Goal: Transaction & Acquisition: Purchase product/service

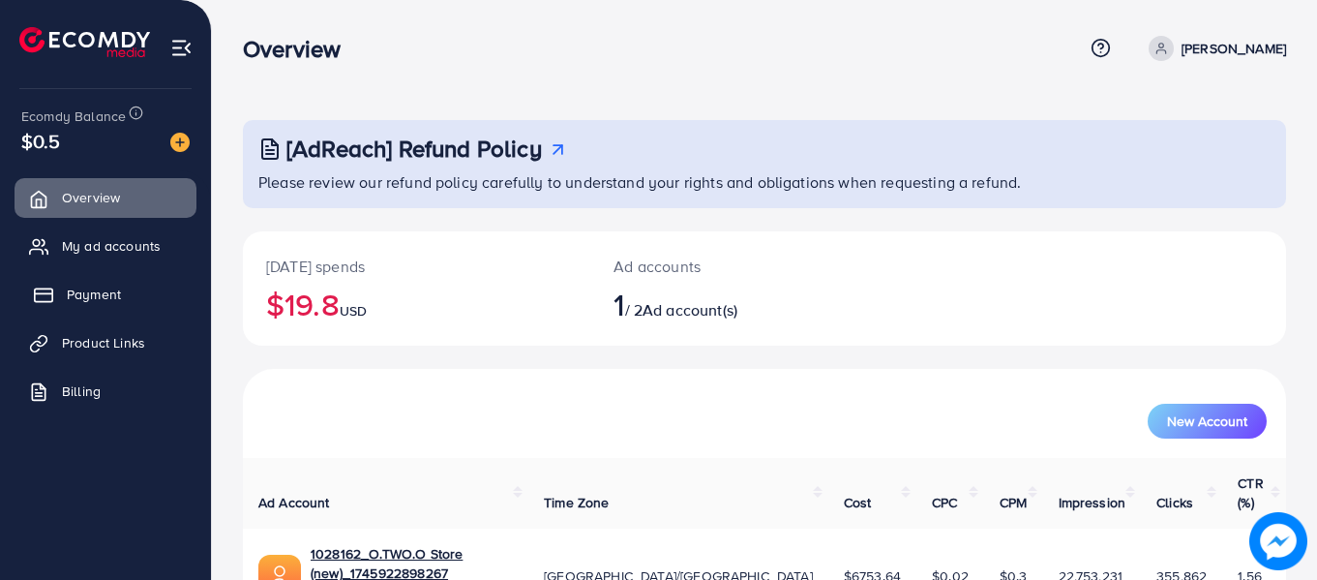
click at [96, 290] on span "Payment" at bounding box center [94, 294] width 54 height 19
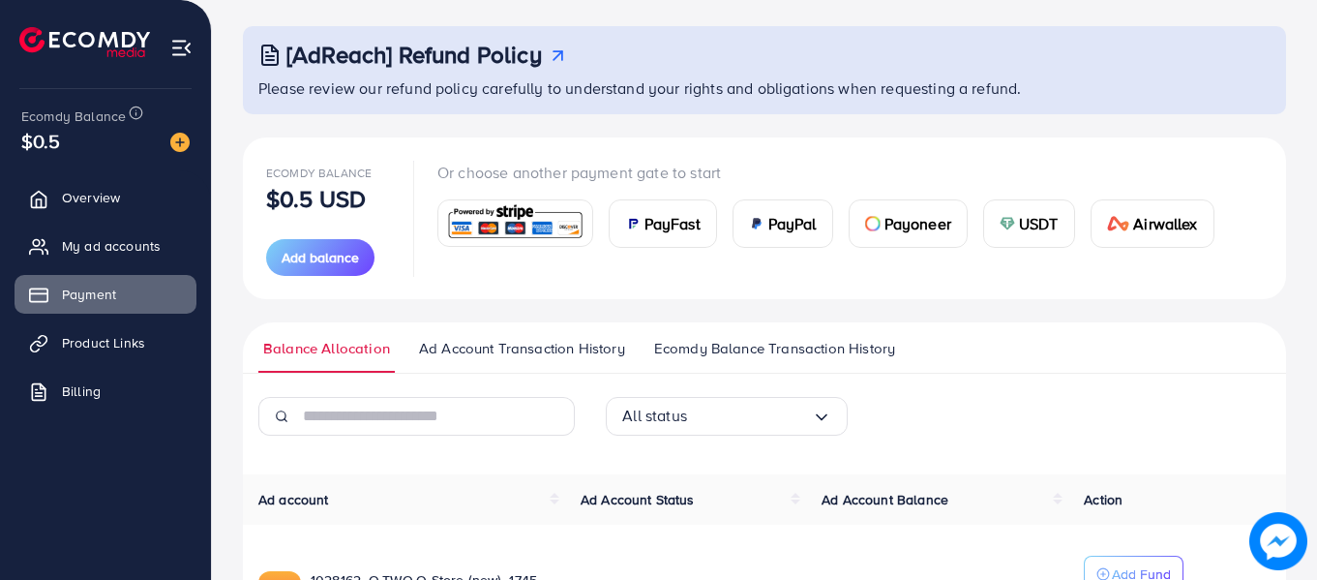
scroll to position [256, 0]
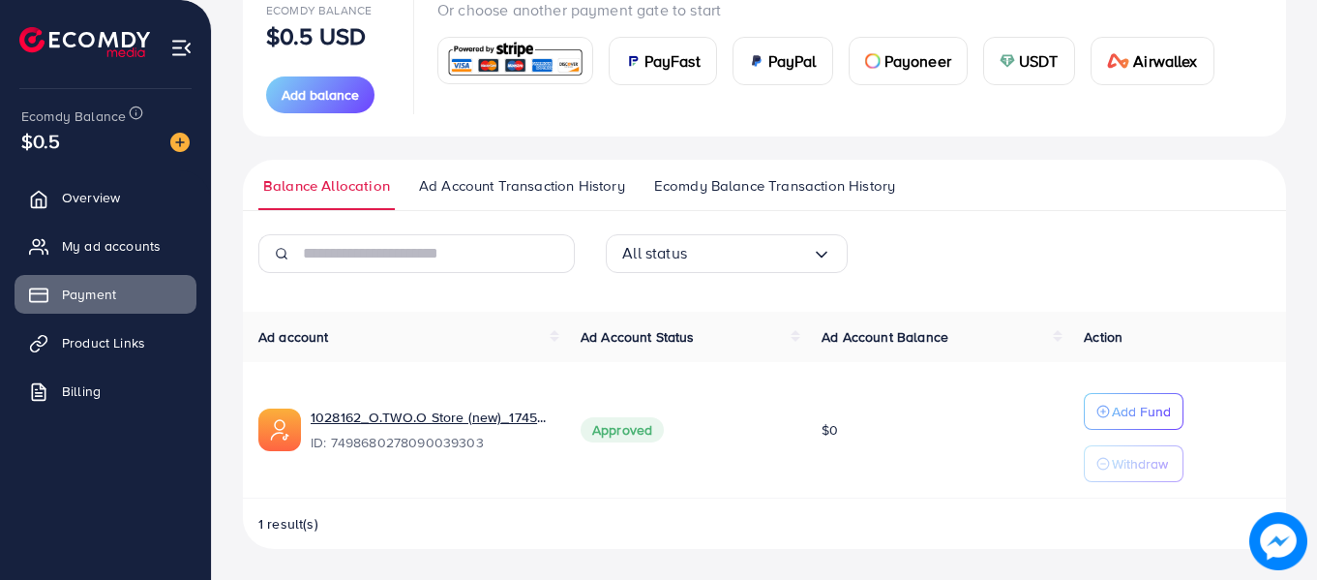
click at [781, 248] on input "Search for option" at bounding box center [749, 253] width 125 height 30
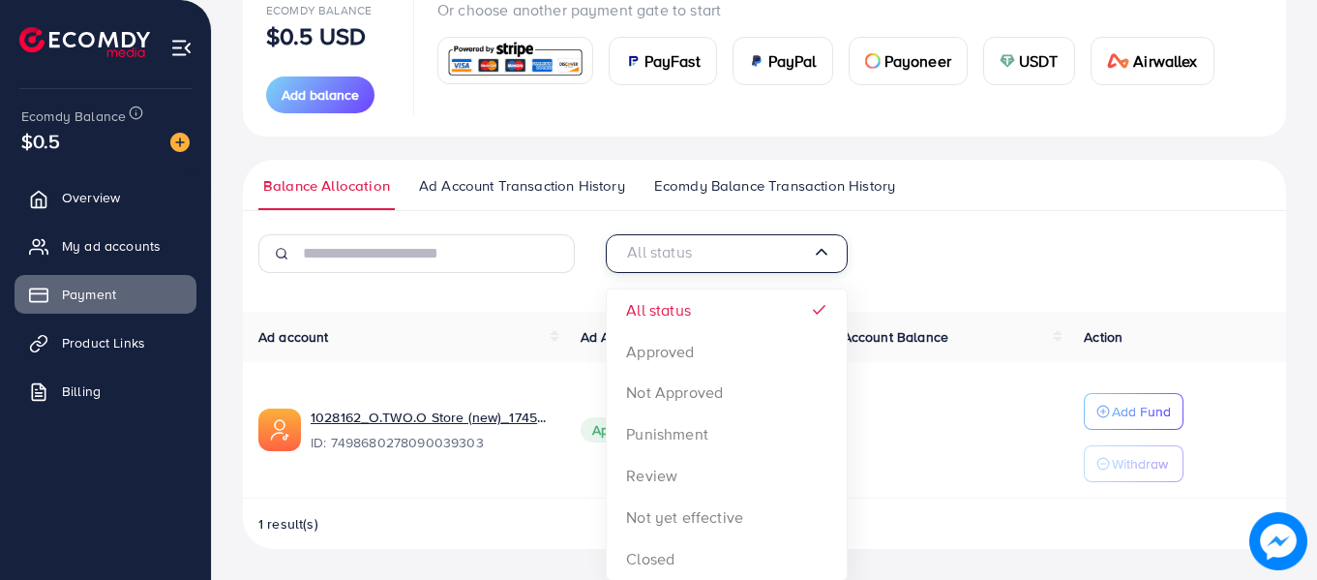
click at [412, 297] on div "All status Loading... All status Approved Not Approved Punishment Review Not ye…" at bounding box center [764, 392] width 1043 height 316
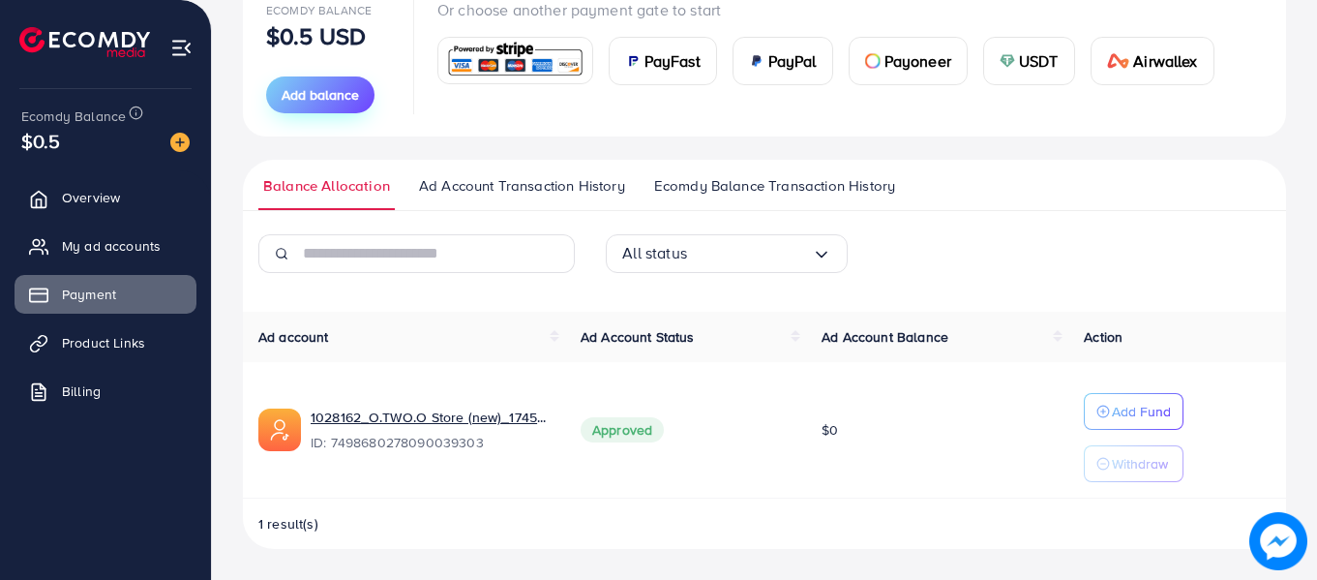
click at [315, 99] on span "Add balance" at bounding box center [320, 94] width 77 height 19
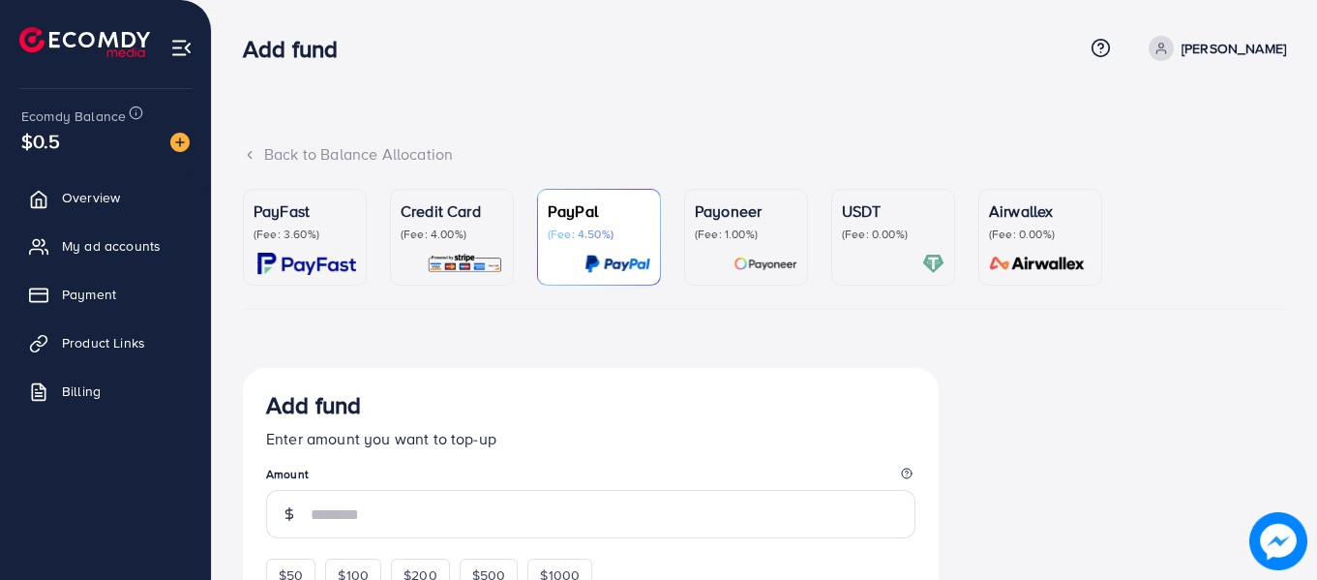
click at [438, 207] on p "Credit Card" at bounding box center [452, 210] width 103 height 23
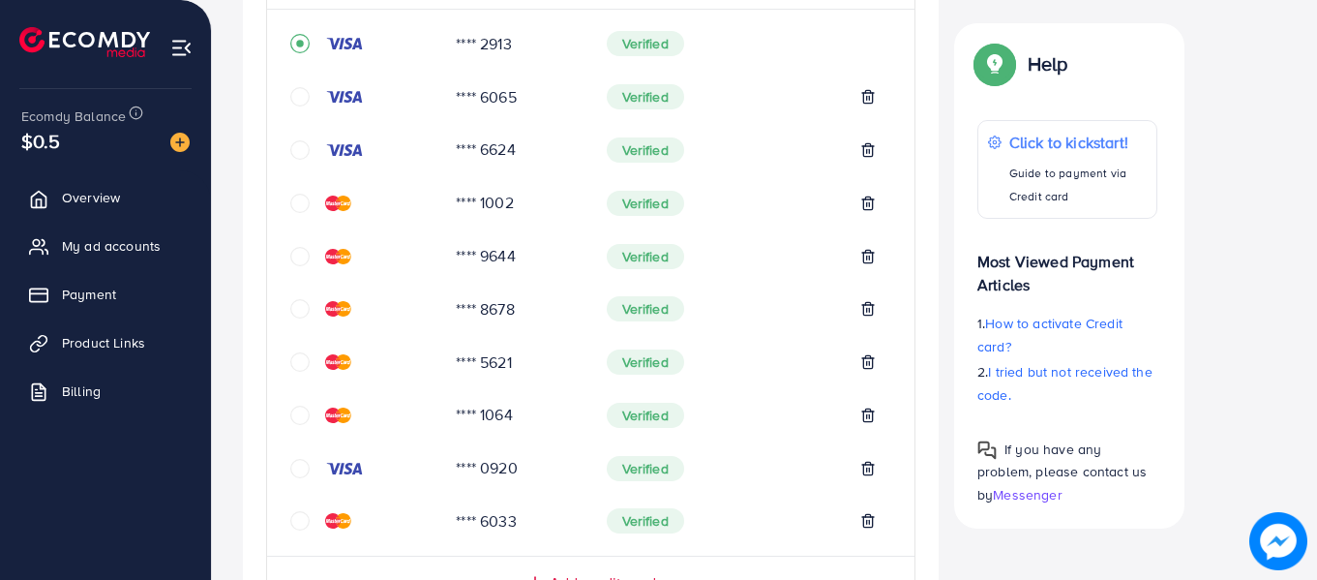
scroll to position [678, 0]
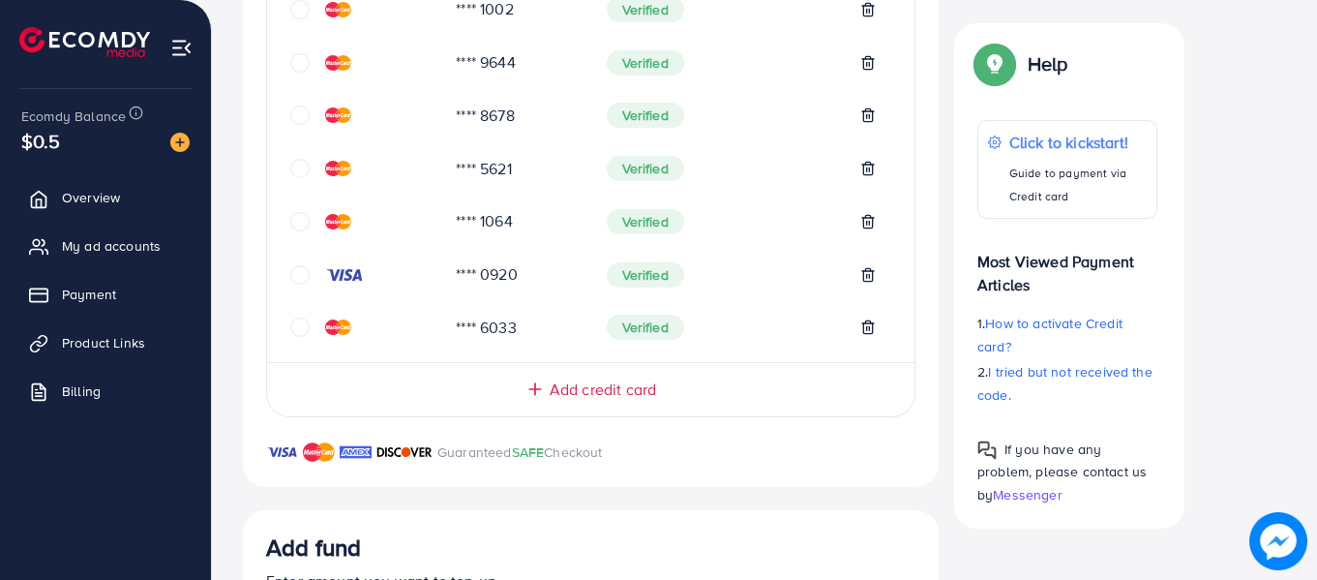
click at [290, 168] on icon "circle" at bounding box center [299, 168] width 19 height 19
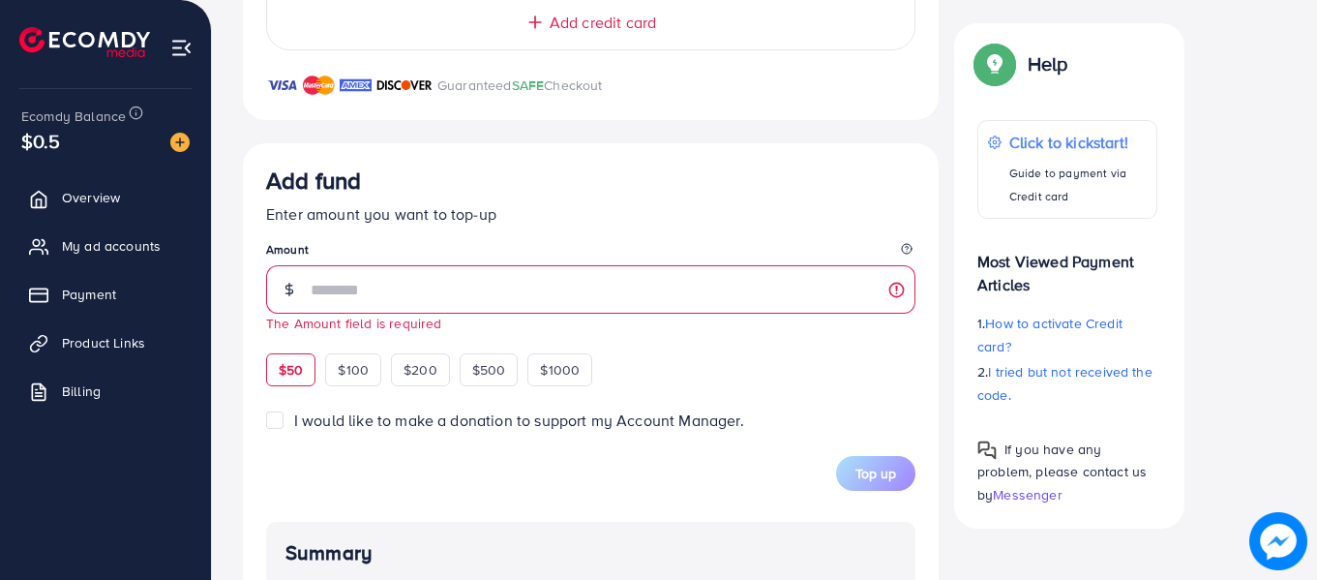
click at [294, 352] on div "$50 $100 $200 $500 $1000" at bounding box center [464, 367] width 397 height 38
click at [297, 368] on span "$50" at bounding box center [291, 369] width 24 height 19
type input "**"
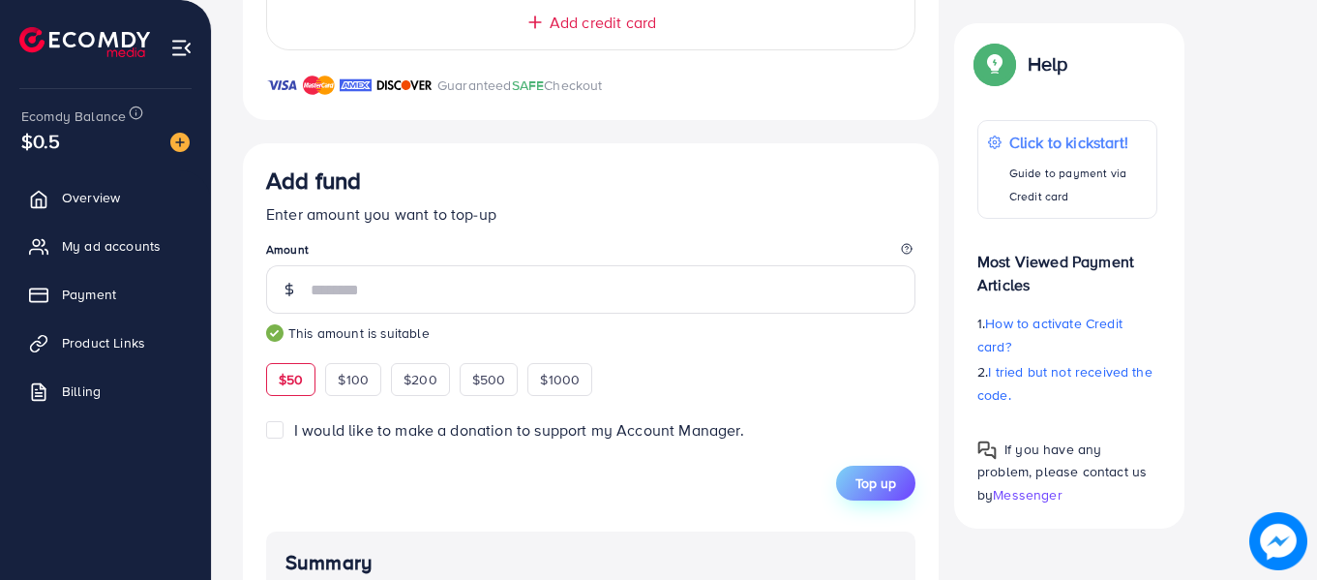
click at [875, 486] on span "Top up" at bounding box center [876, 482] width 41 height 19
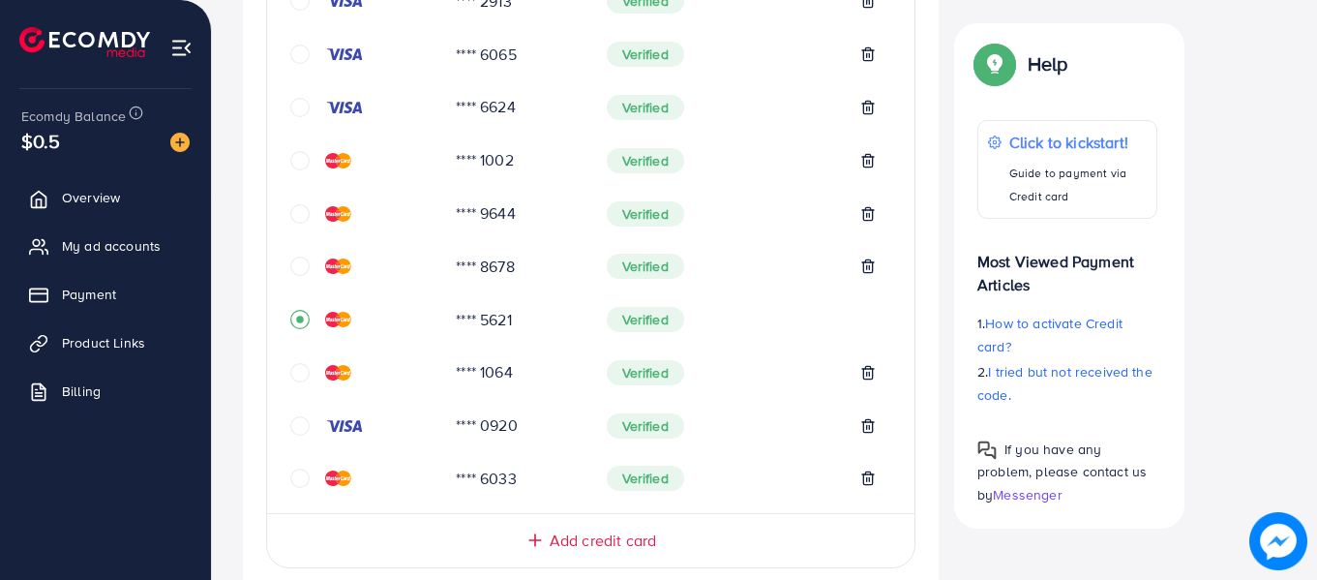
scroll to position [530, 0]
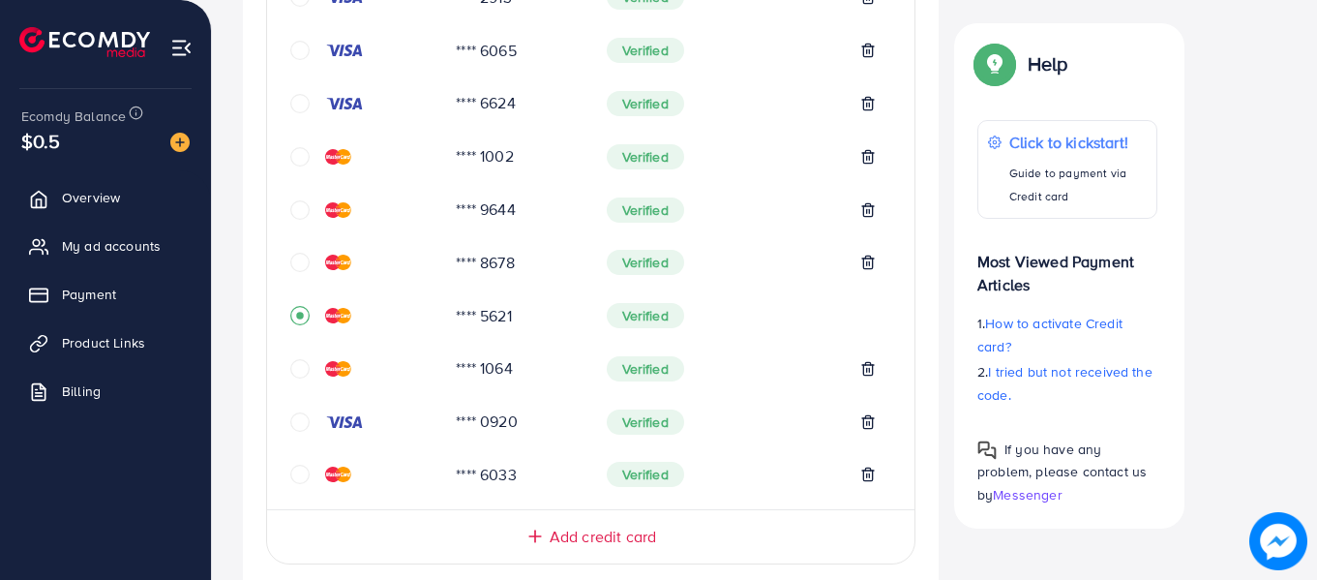
click at [306, 371] on icon "circle" at bounding box center [299, 368] width 19 height 19
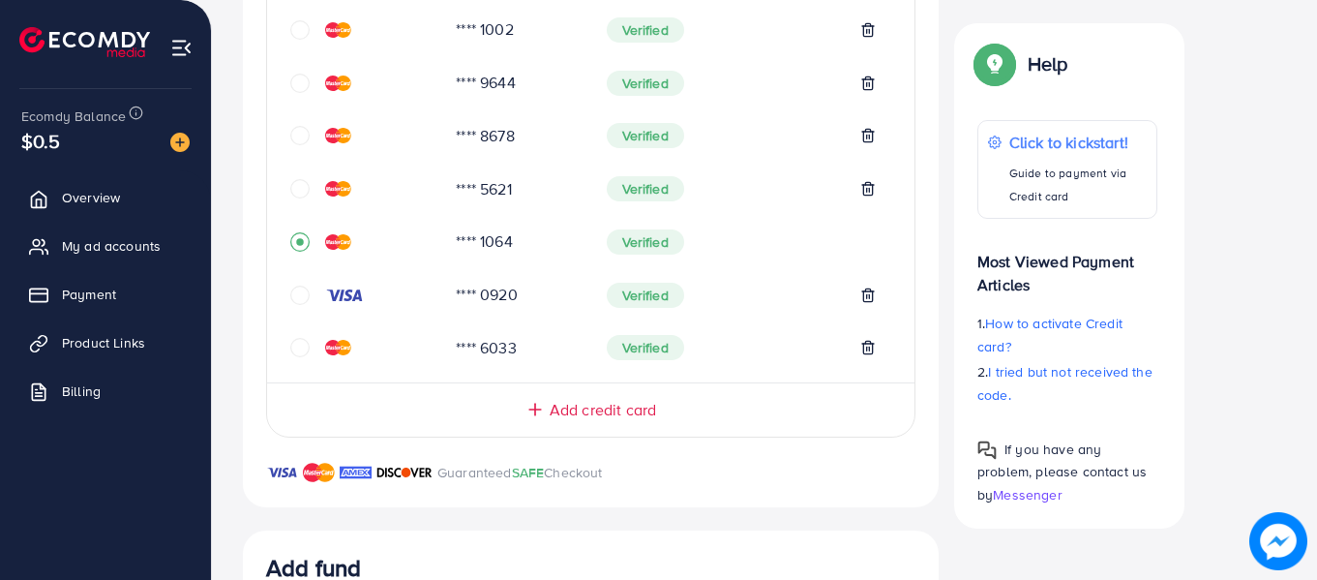
scroll to position [464, 0]
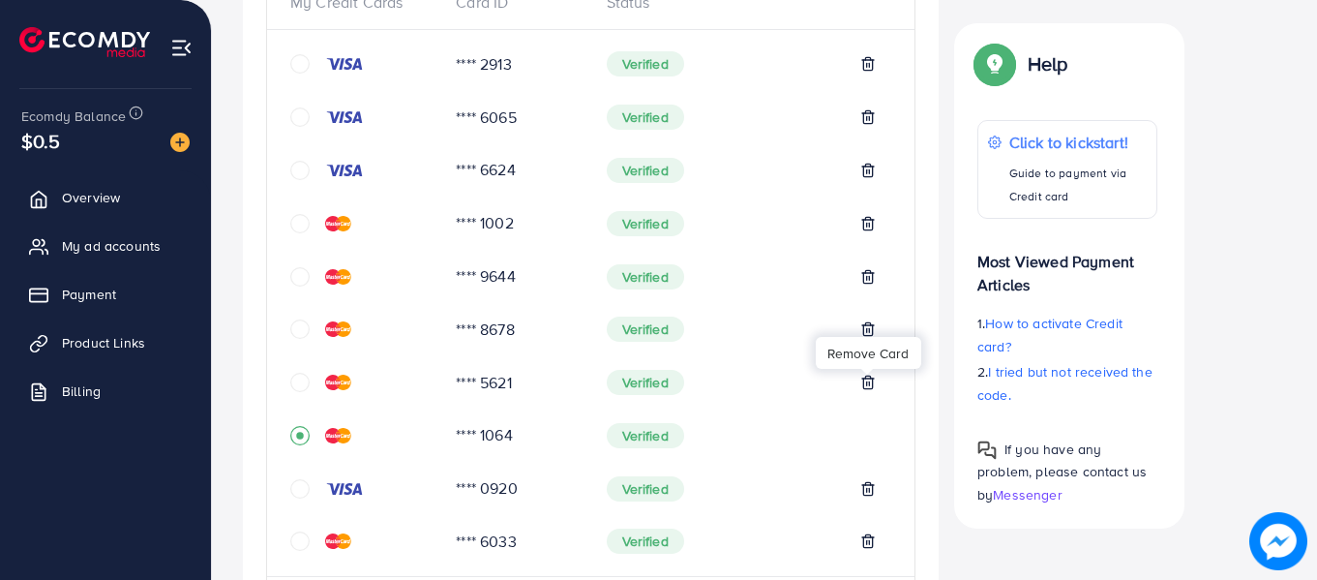
click at [865, 383] on icon at bounding box center [867, 382] width 15 height 15
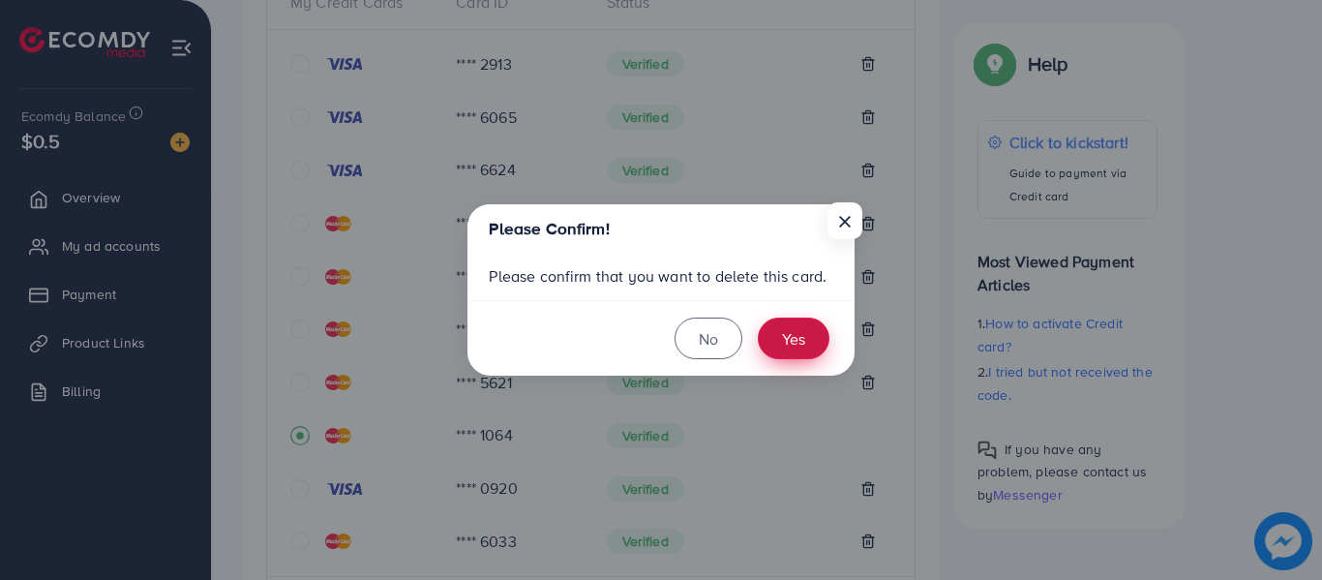
click at [792, 333] on button "Yes" at bounding box center [794, 338] width 72 height 42
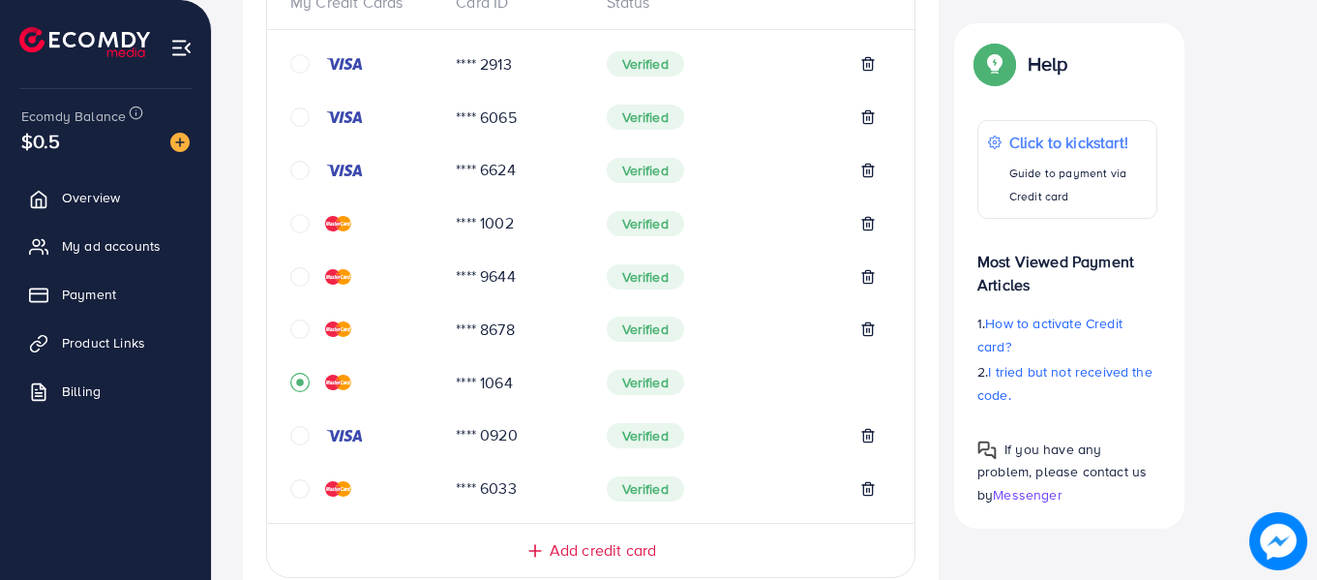
click at [588, 551] on span "Add credit card" at bounding box center [603, 550] width 106 height 22
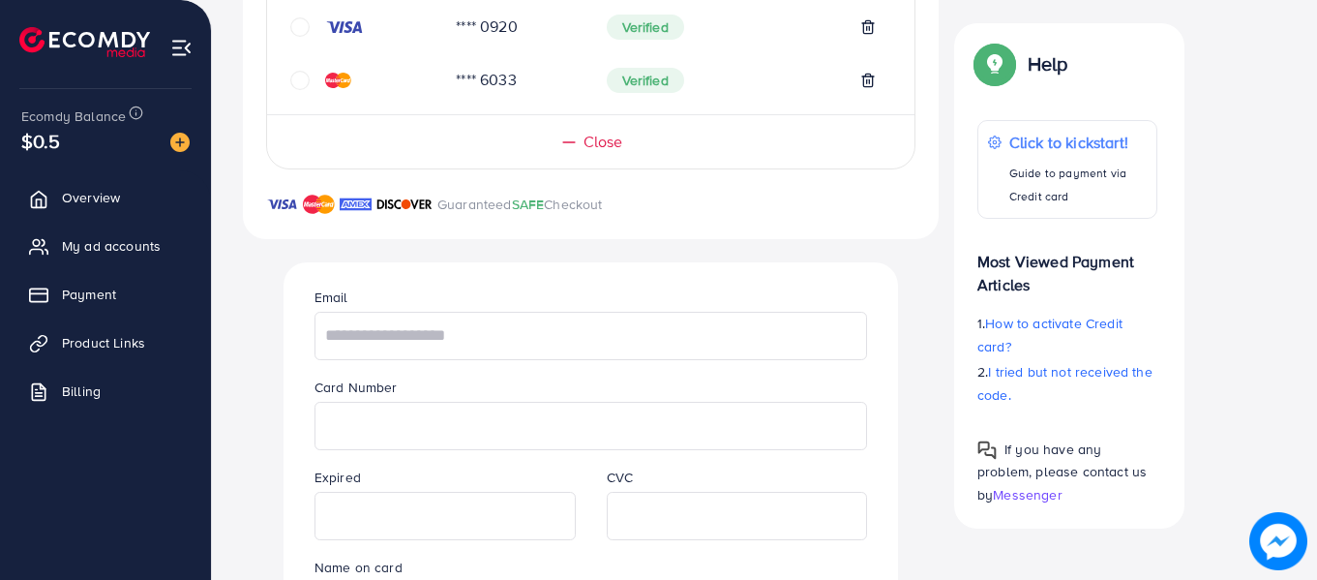
scroll to position [774, 0]
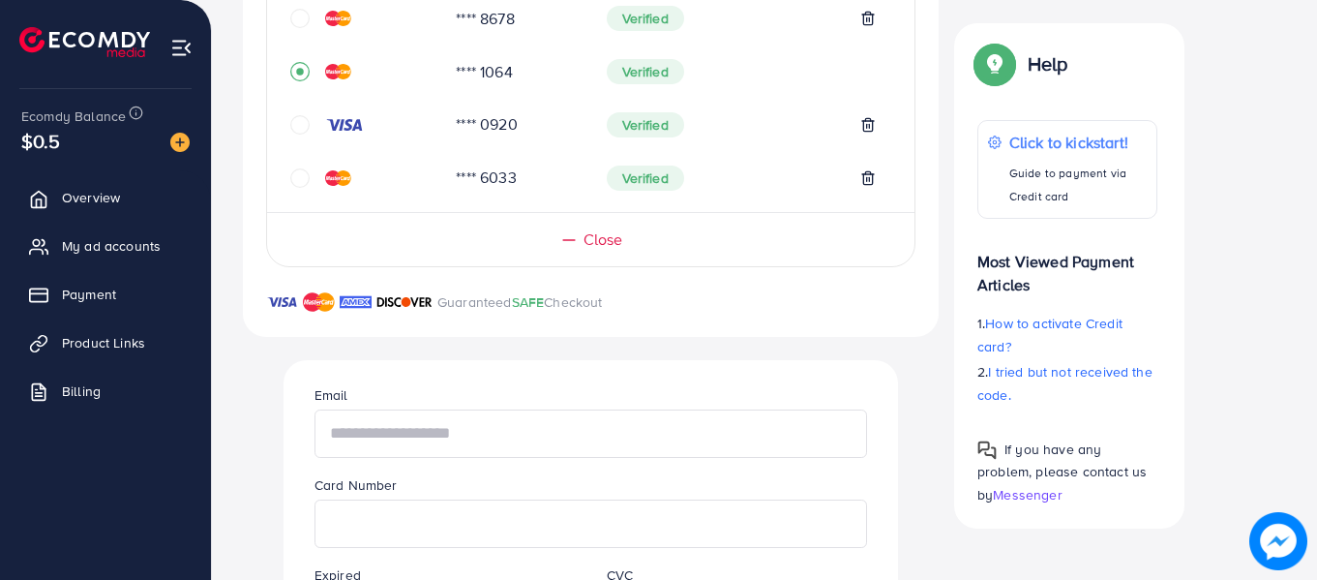
click at [357, 445] on input "text" at bounding box center [591, 433] width 553 height 48
click at [362, 437] on input "text" at bounding box center [591, 433] width 553 height 48
type input "**********"
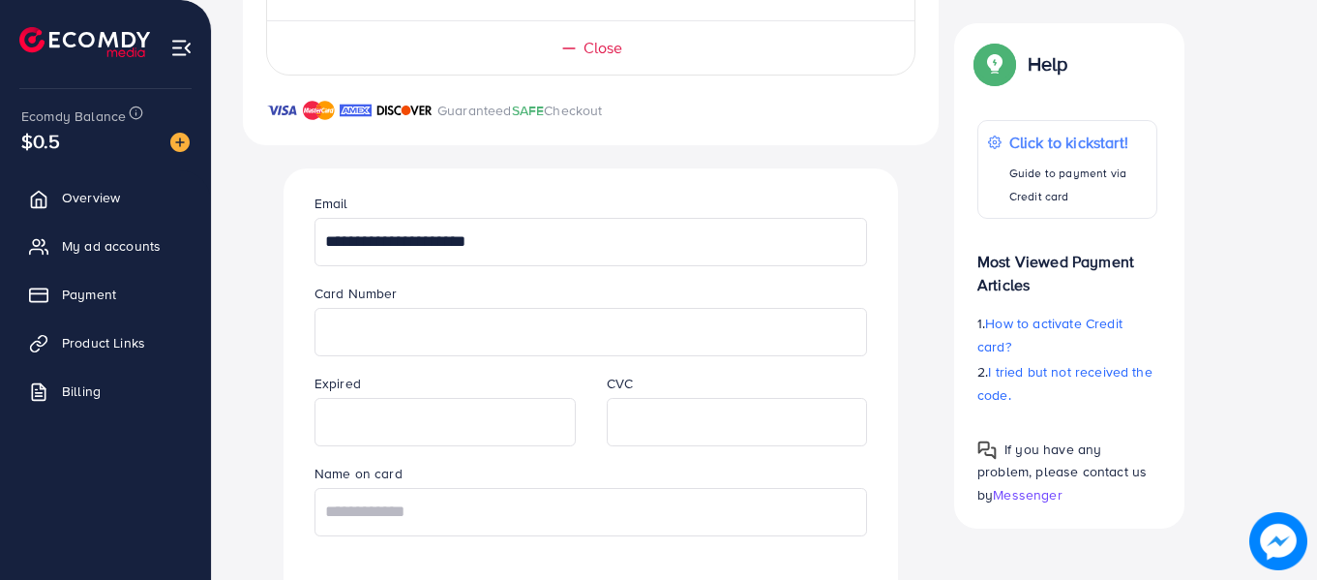
scroll to position [968, 0]
click at [584, 523] on input "text" at bounding box center [591, 510] width 553 height 48
type input "**********"
click at [933, 452] on div "**********" at bounding box center [591, 405] width 696 height 2010
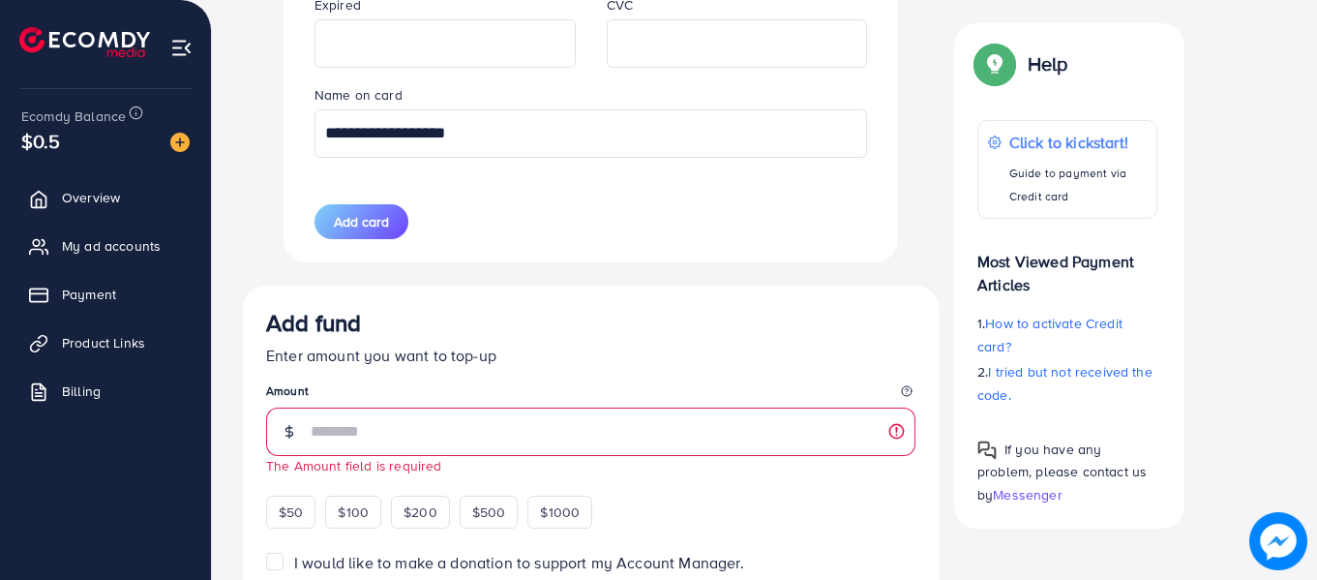
scroll to position [1452, 0]
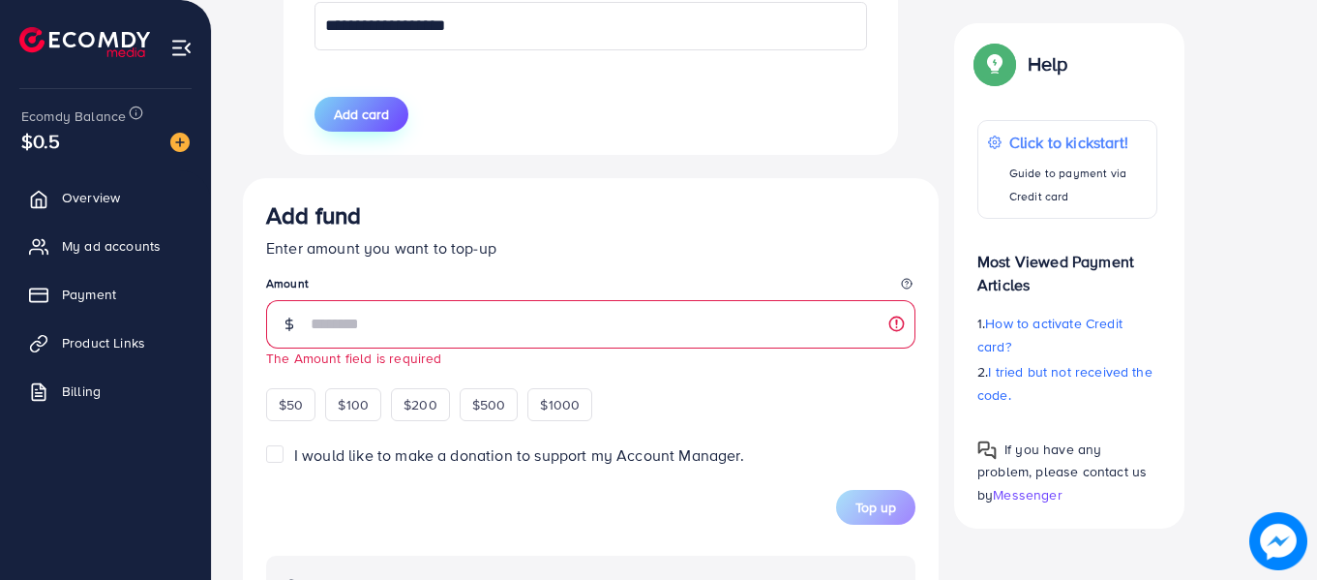
click at [376, 114] on span "Add card" at bounding box center [361, 114] width 55 height 19
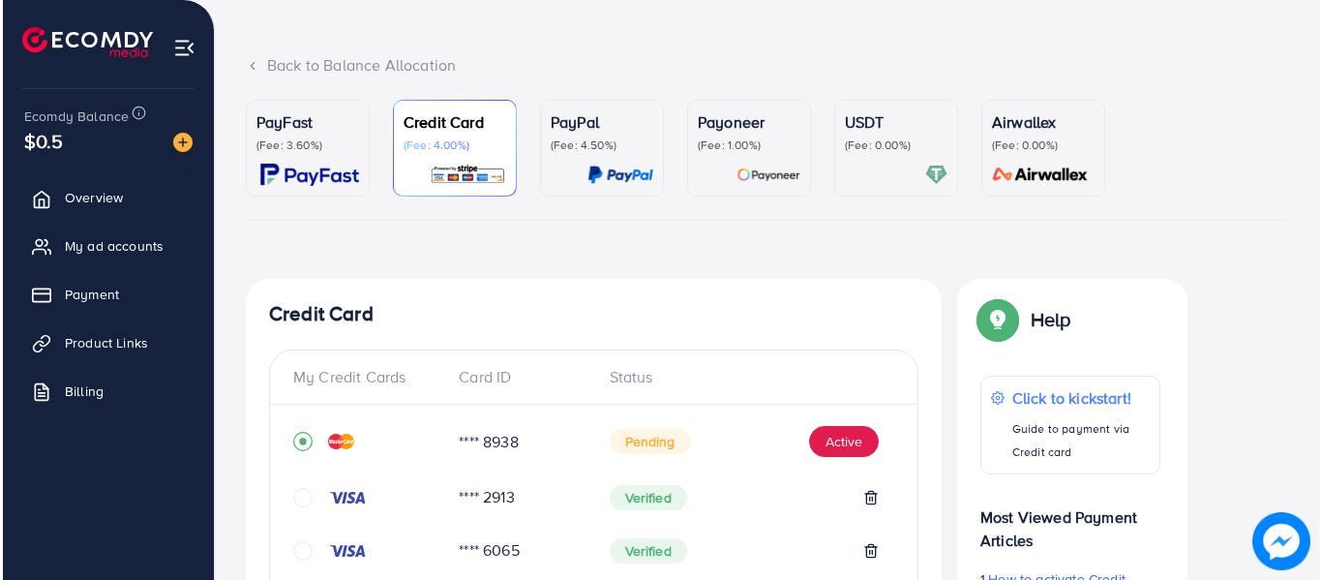
scroll to position [64, 0]
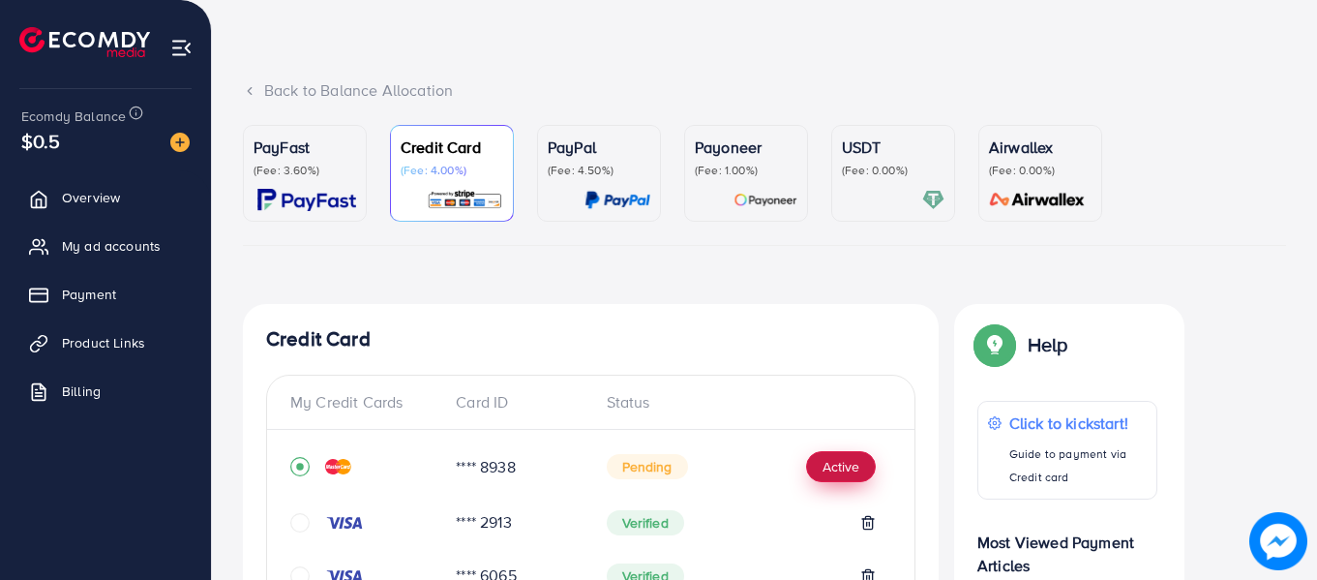
click at [837, 470] on button "Active" at bounding box center [841, 466] width 70 height 31
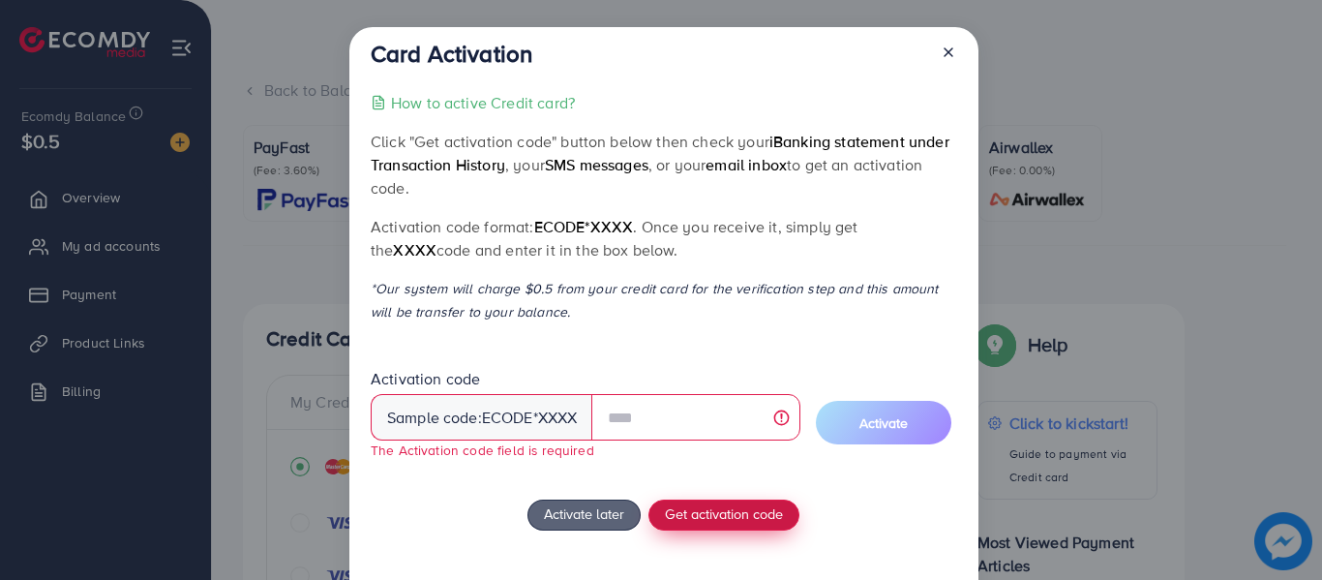
click at [730, 508] on span "Get activation code" at bounding box center [724, 513] width 118 height 20
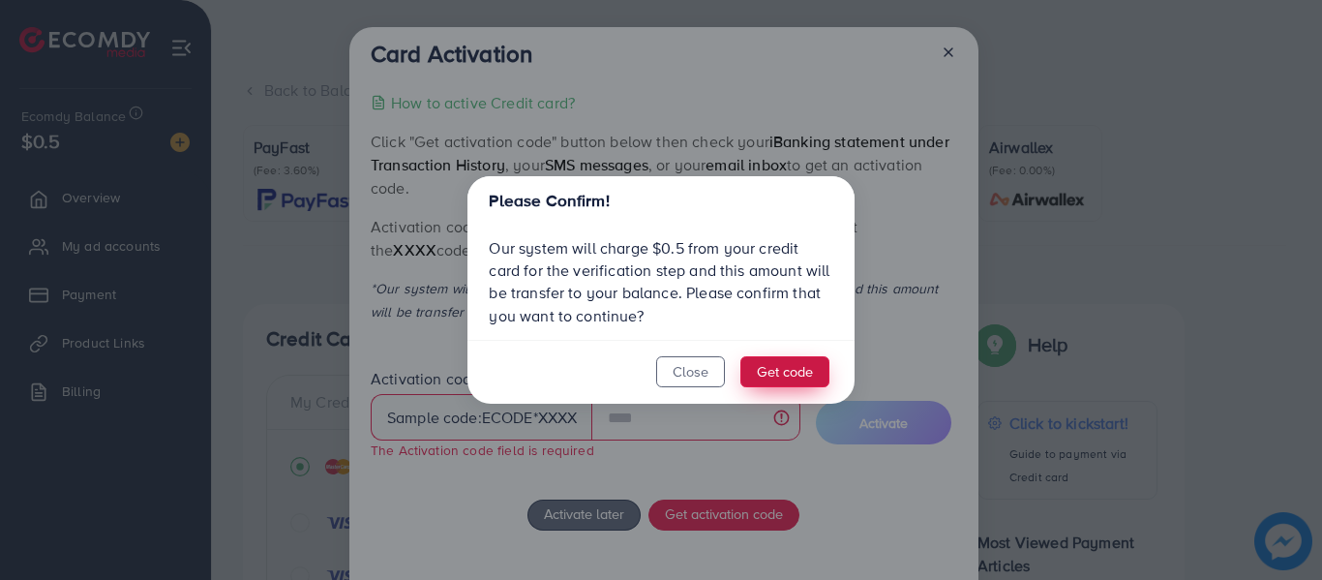
click at [773, 375] on button "Get code" at bounding box center [784, 371] width 89 height 31
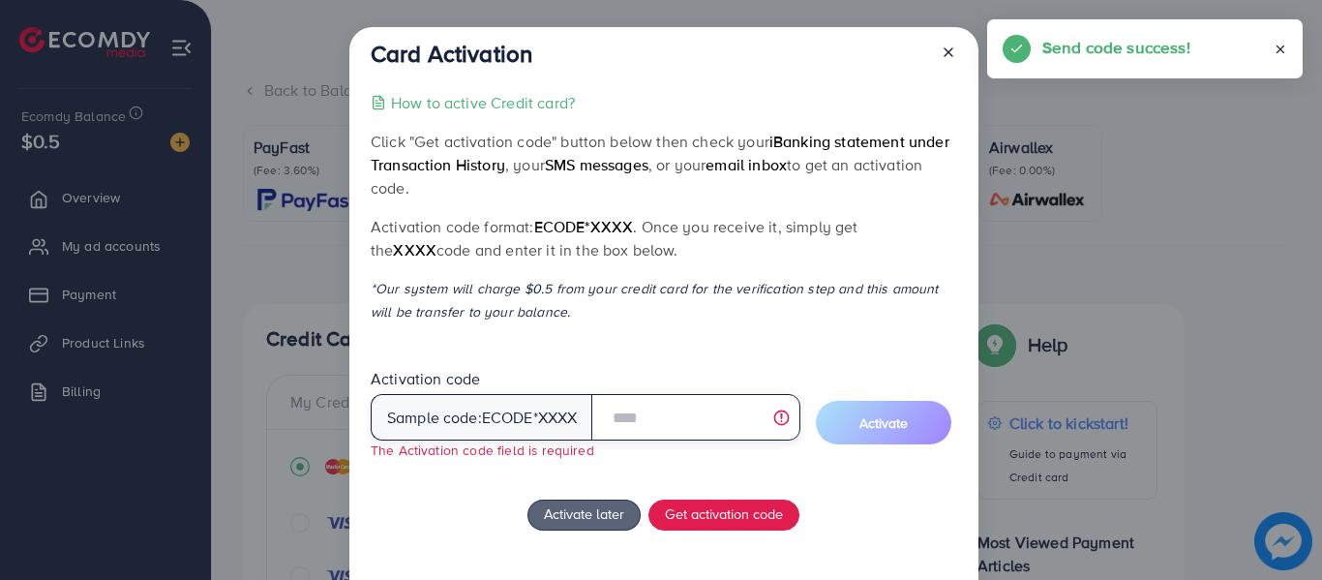
click at [684, 407] on input "text" at bounding box center [695, 417] width 208 height 46
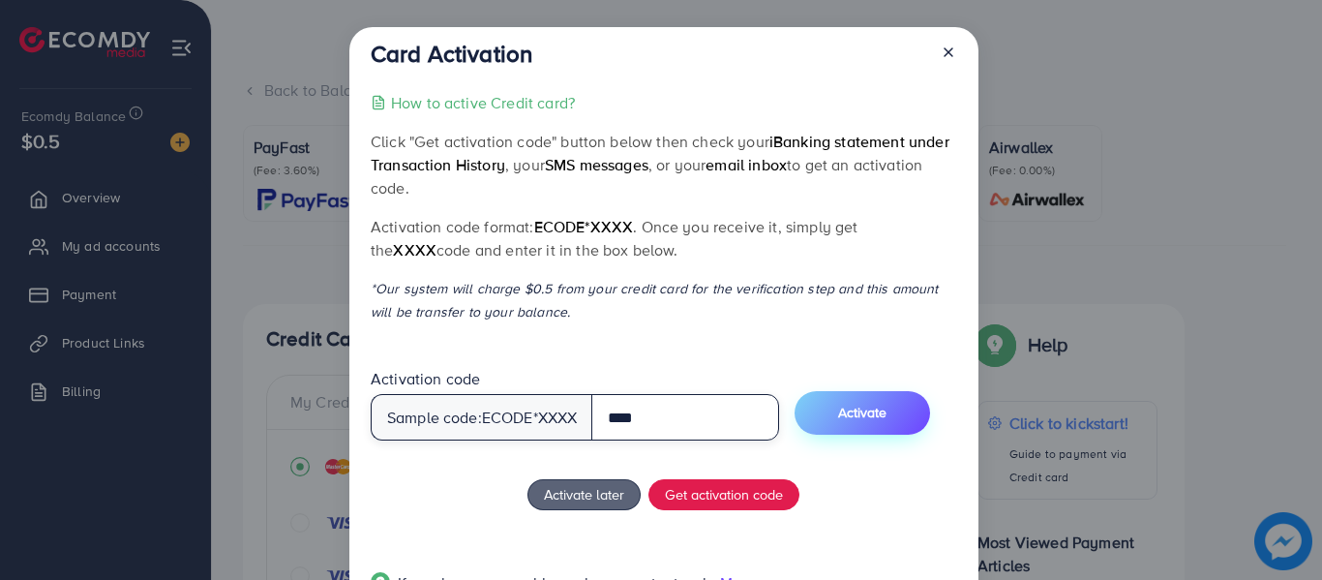
type input "****"
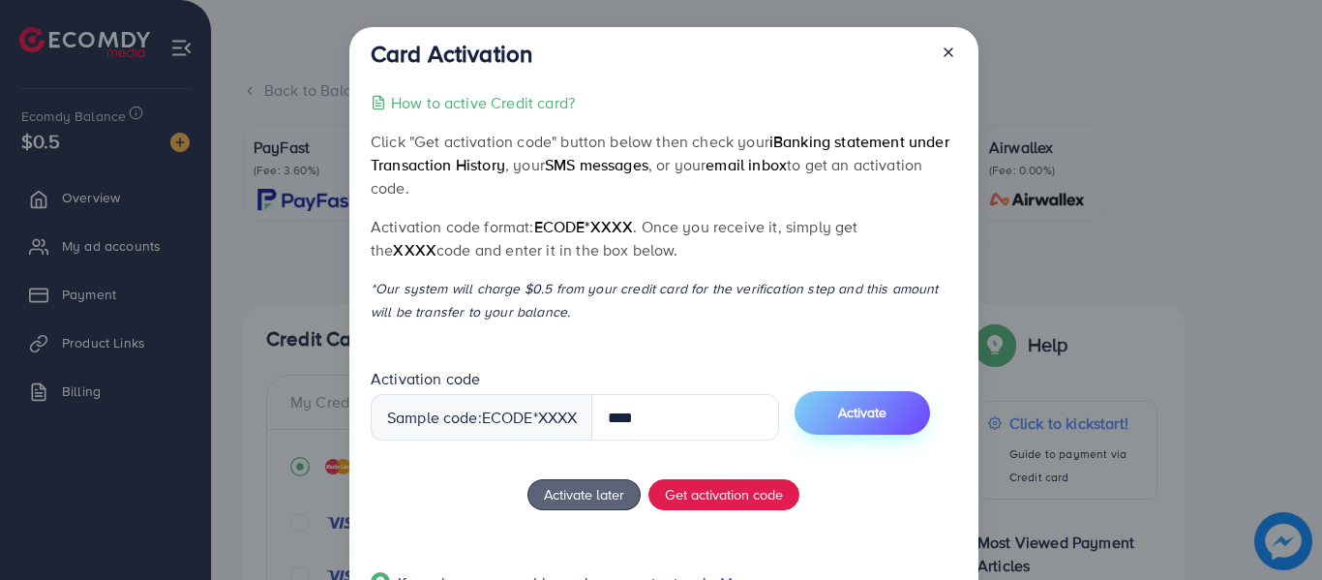
click at [834, 404] on button "Activate" at bounding box center [863, 413] width 136 height 44
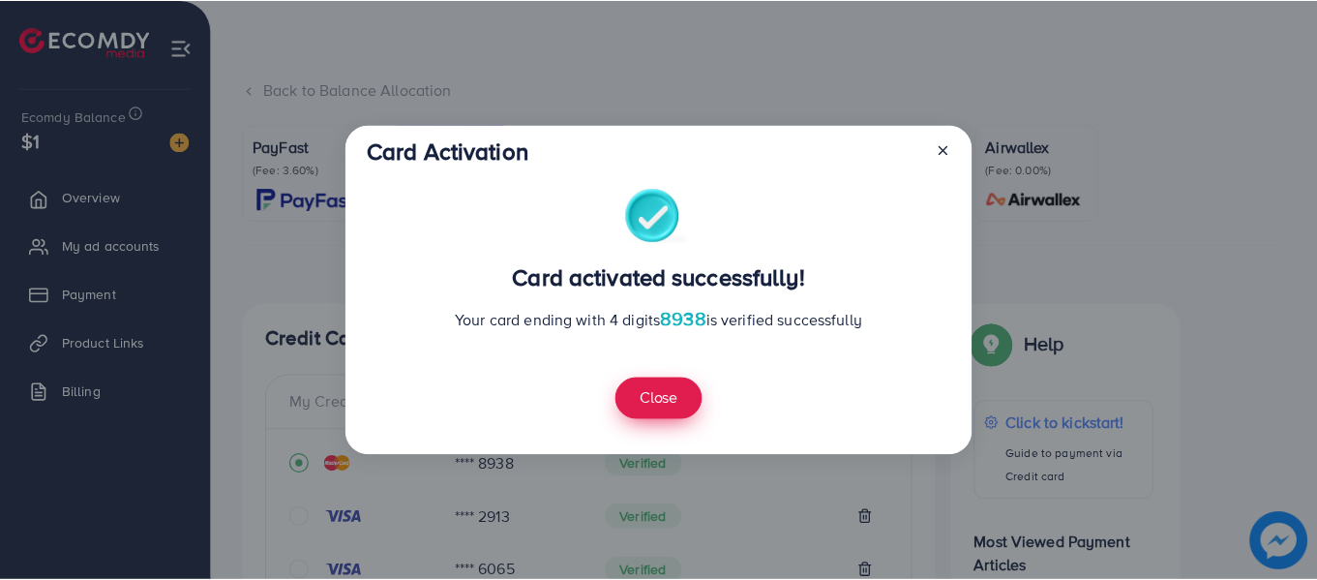
scroll to position [1044, 0]
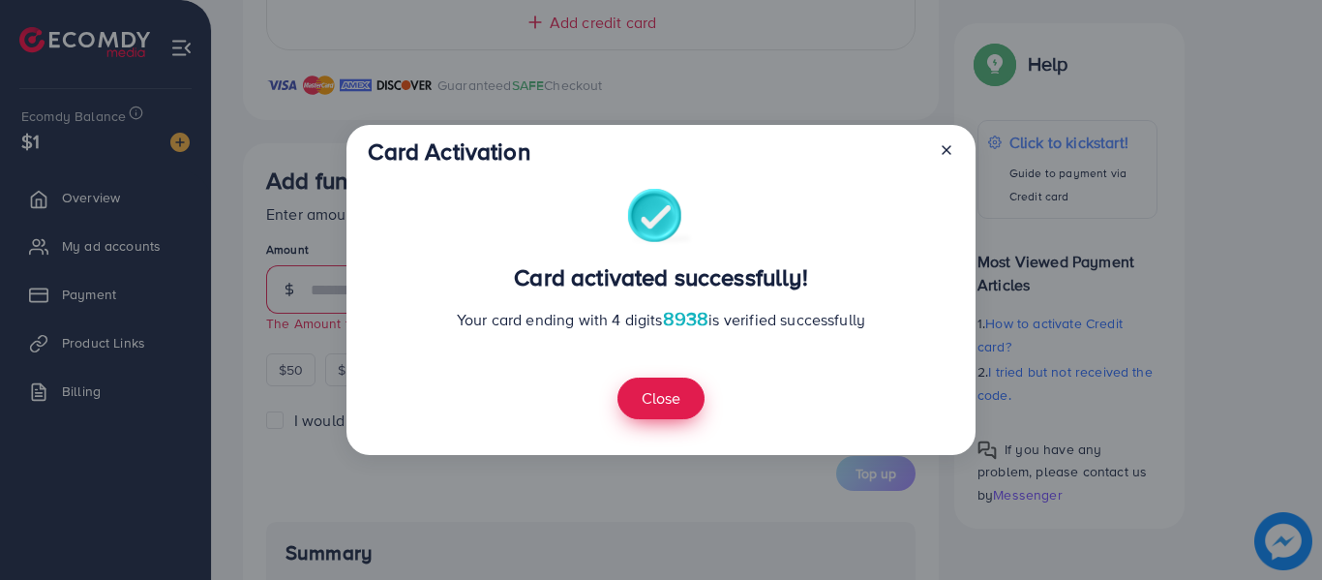
click at [692, 401] on button "Close" at bounding box center [661, 398] width 87 height 42
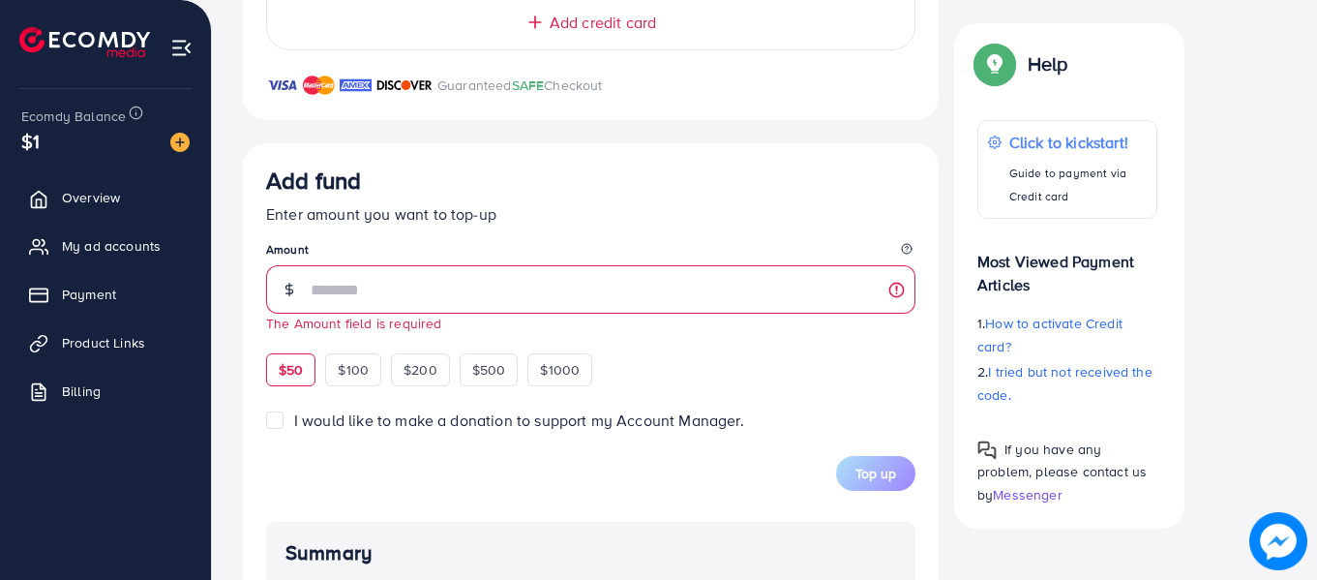
click at [311, 368] on div "$50" at bounding box center [290, 369] width 49 height 33
type input "**"
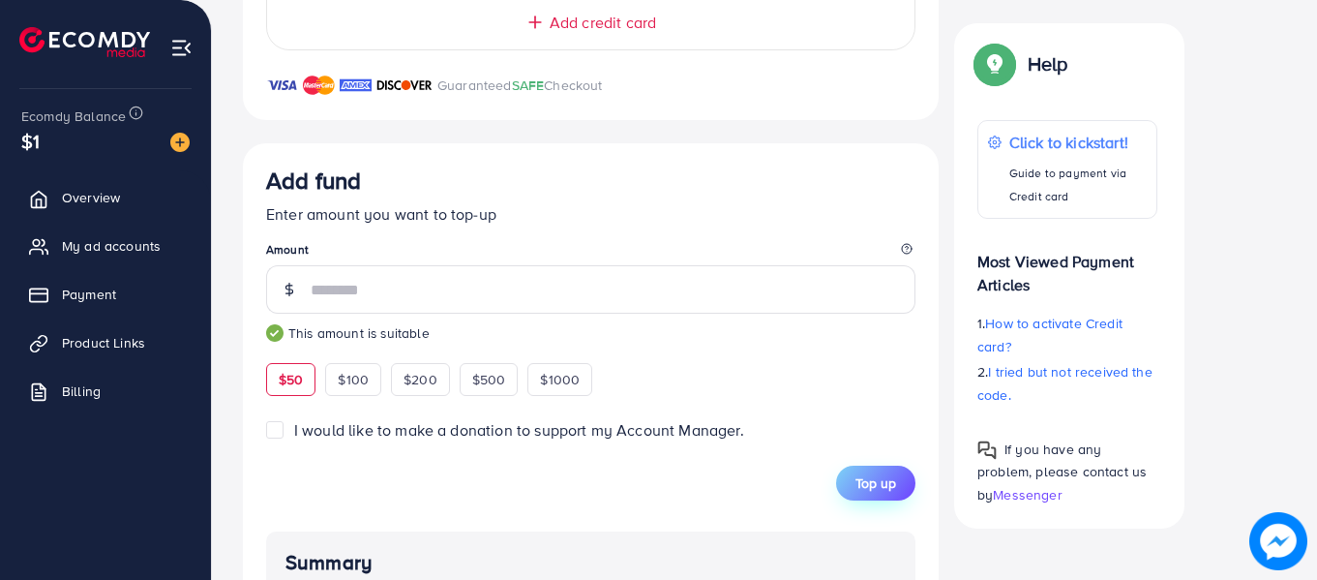
click at [870, 479] on span "Top up" at bounding box center [876, 482] width 41 height 19
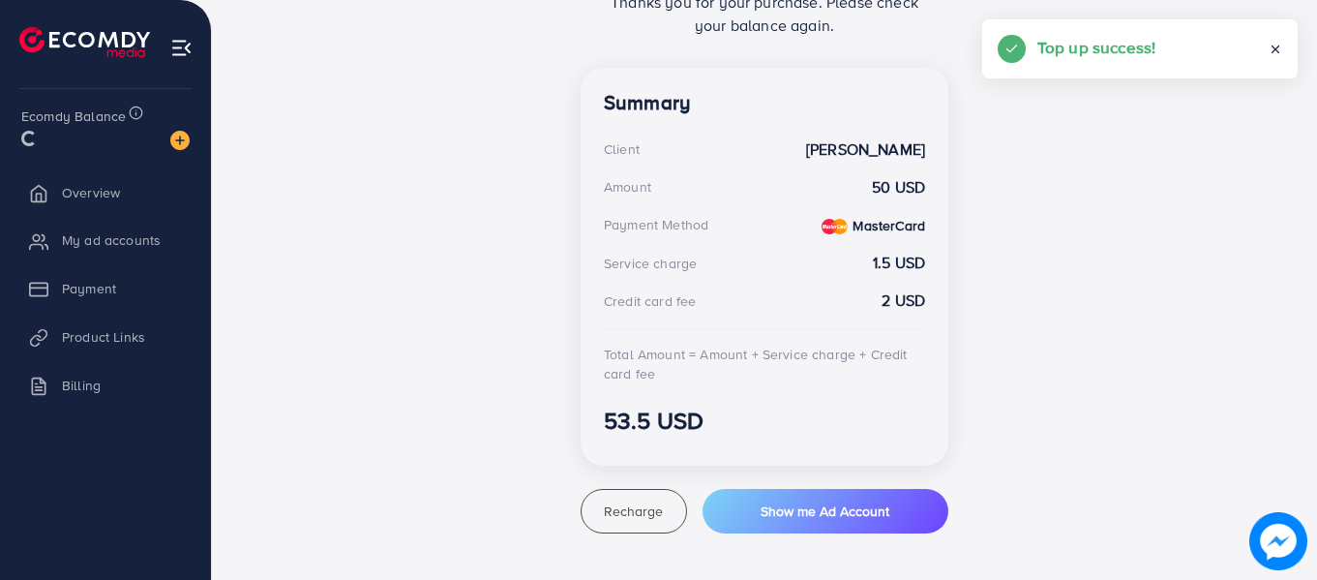
scroll to position [496, 0]
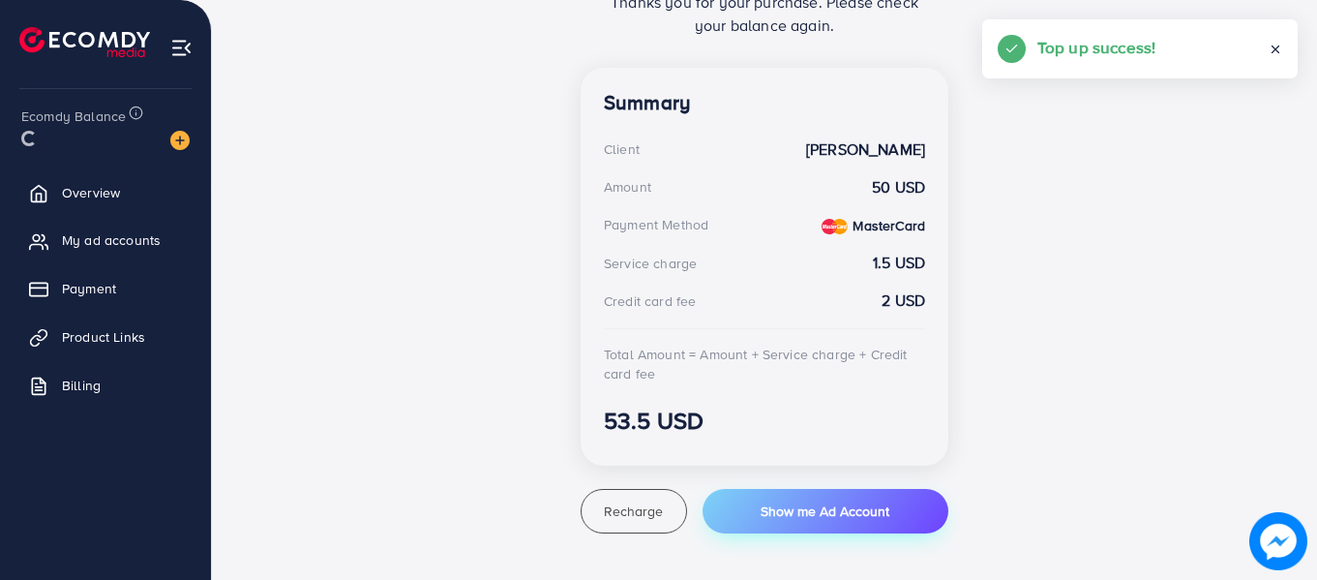
click at [795, 502] on span "Show me Ad Account" at bounding box center [825, 510] width 129 height 19
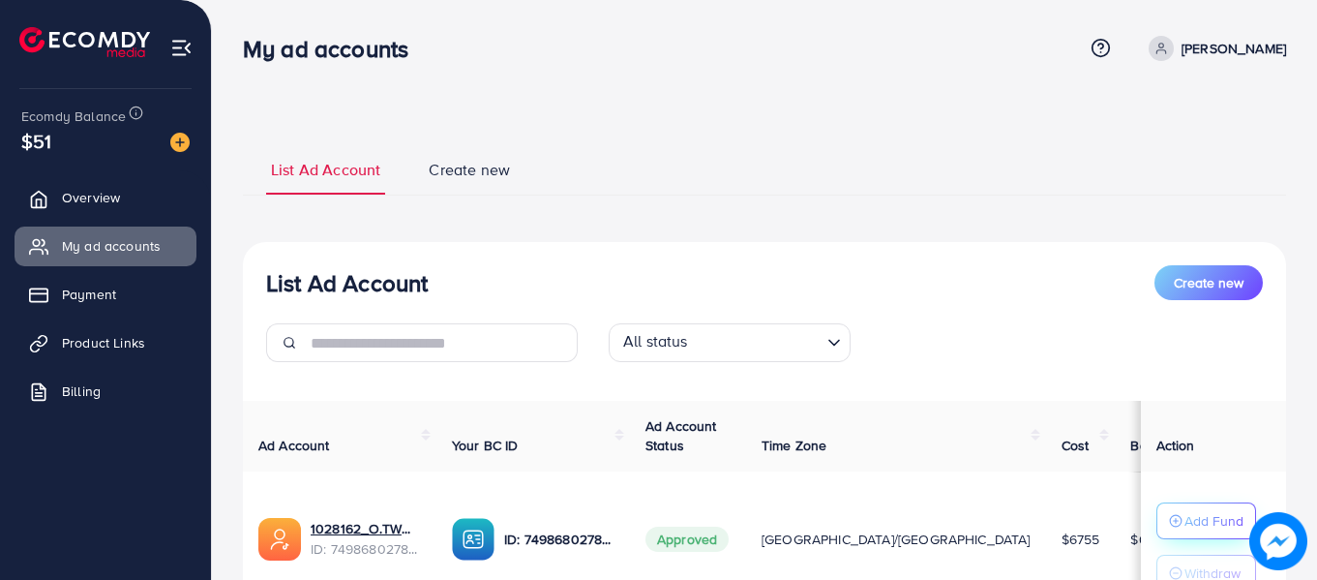
click at [1195, 519] on p "Add Fund" at bounding box center [1214, 520] width 59 height 23
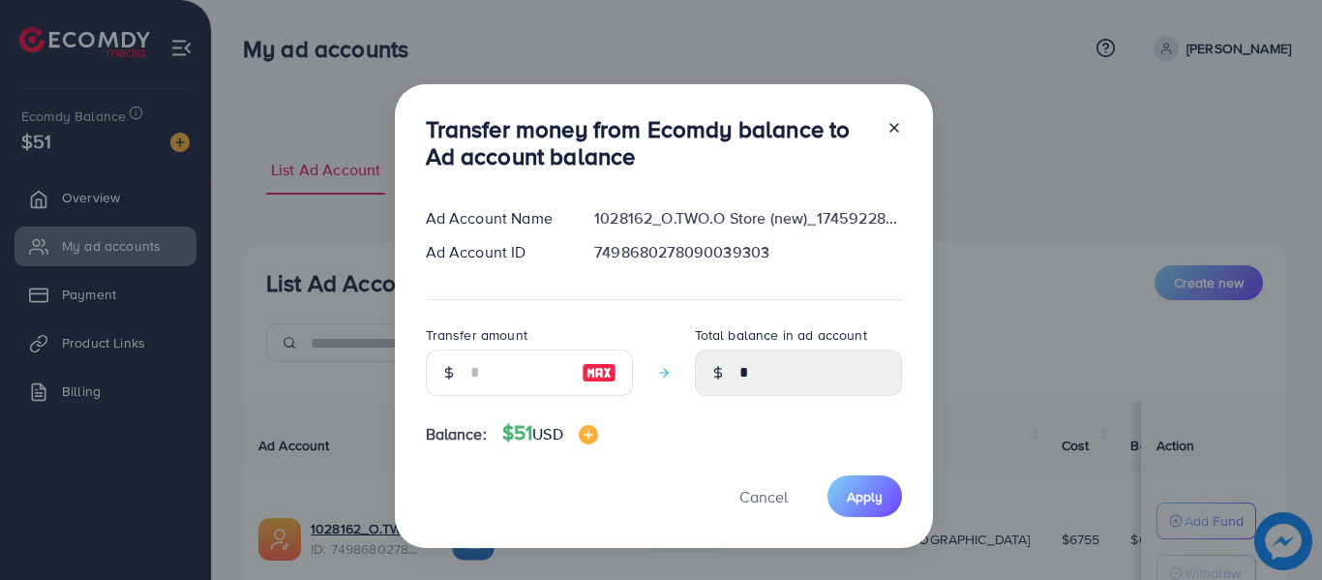
click at [596, 377] on img at bounding box center [599, 372] width 35 height 23
type input "**"
type input "*****"
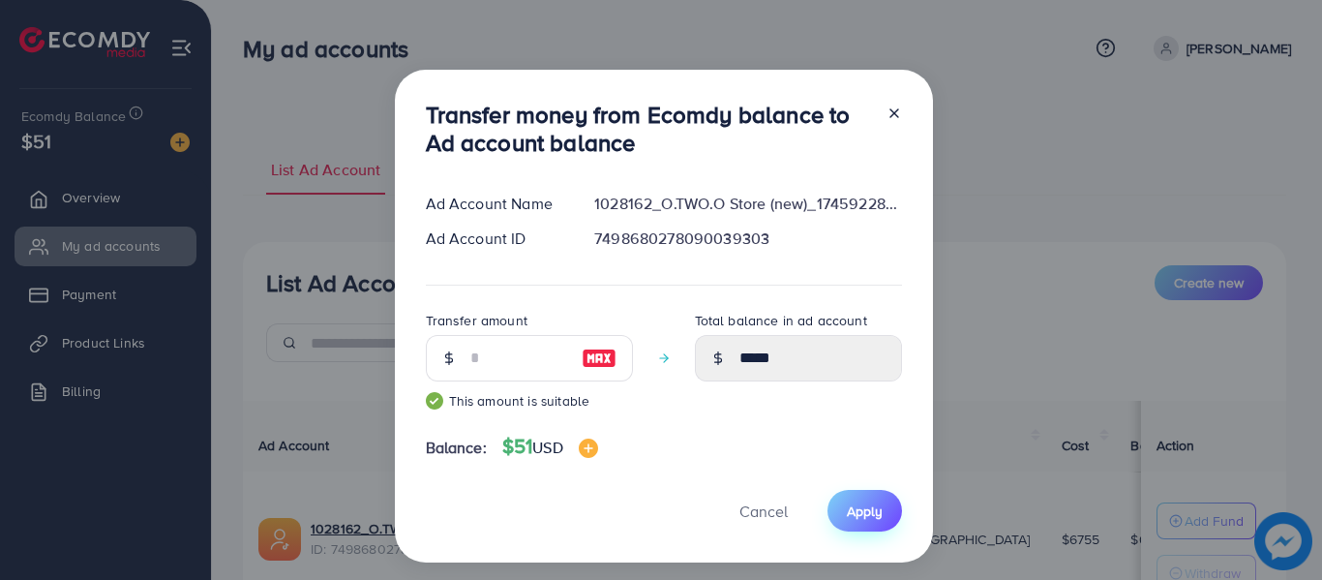
click at [868, 514] on span "Apply" at bounding box center [865, 510] width 36 height 19
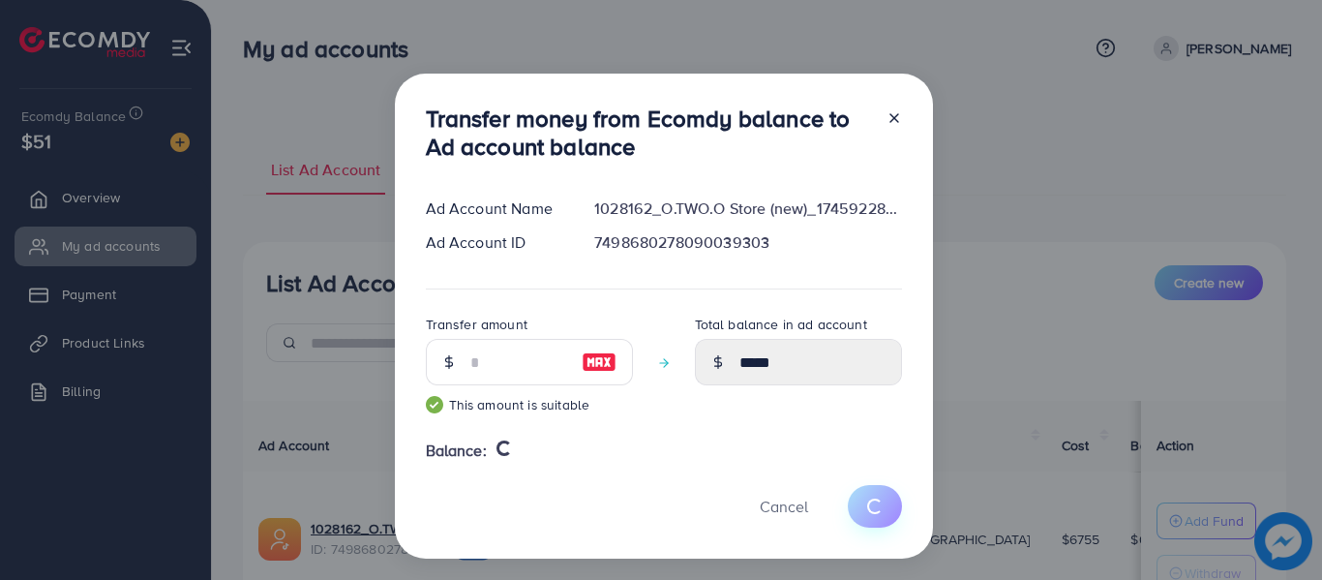
type input "*"
